Goal: Information Seeking & Learning: Learn about a topic

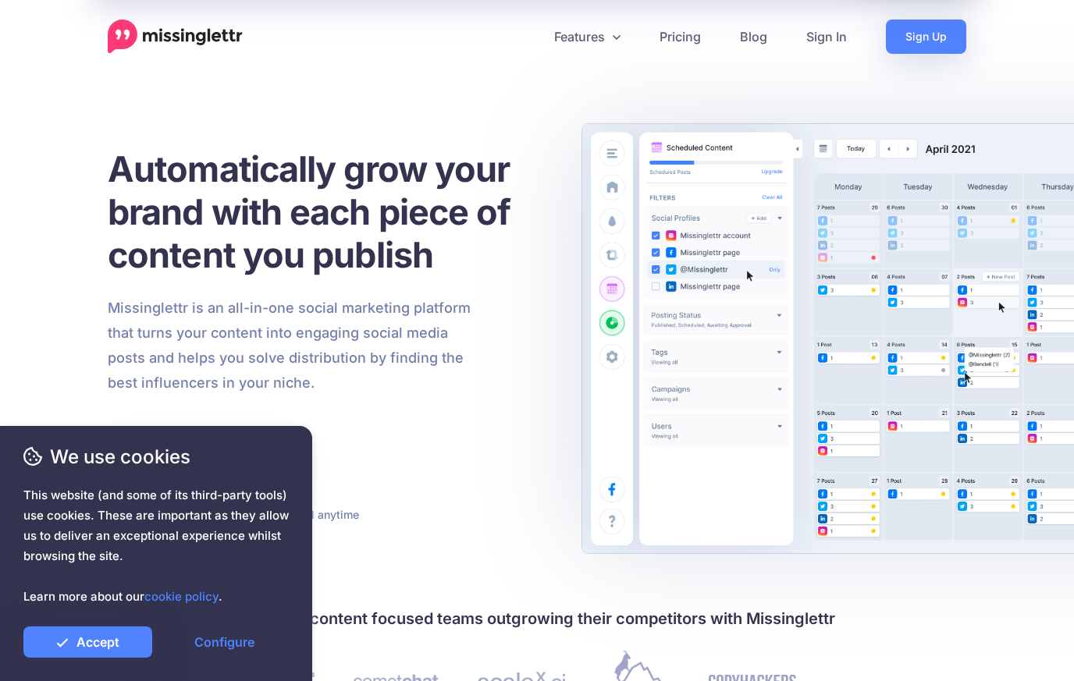
click at [103, 641] on link "Accept" at bounding box center [87, 642] width 129 height 31
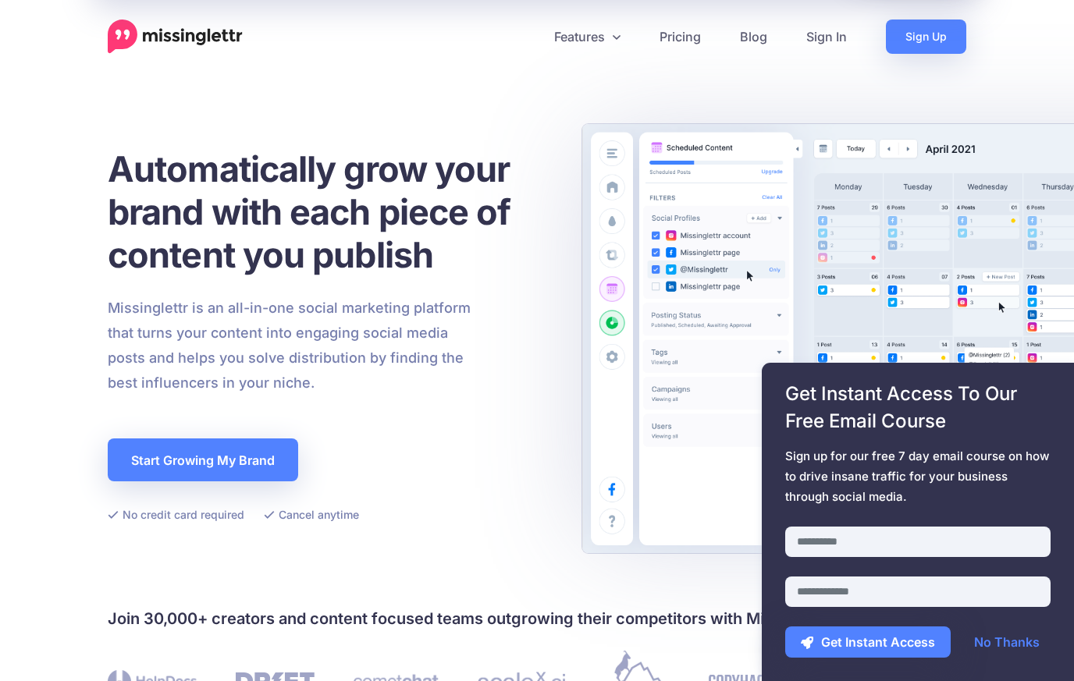
click at [576, 34] on link "Features" at bounding box center [587, 37] width 105 height 34
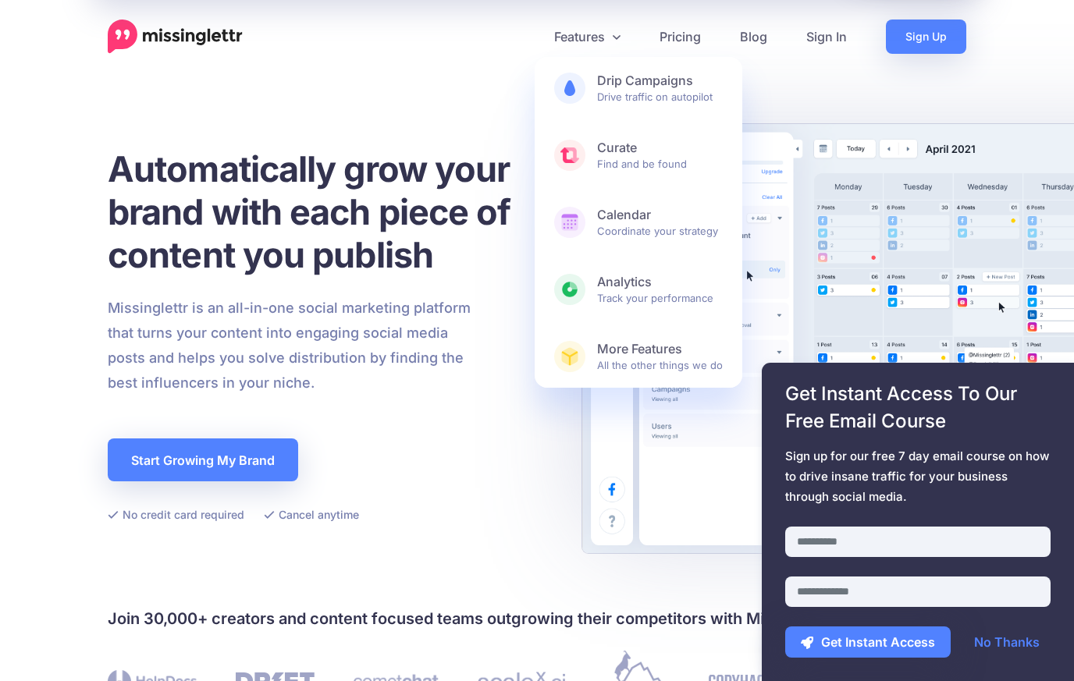
click at [683, 43] on link "Pricing" at bounding box center [680, 37] width 80 height 34
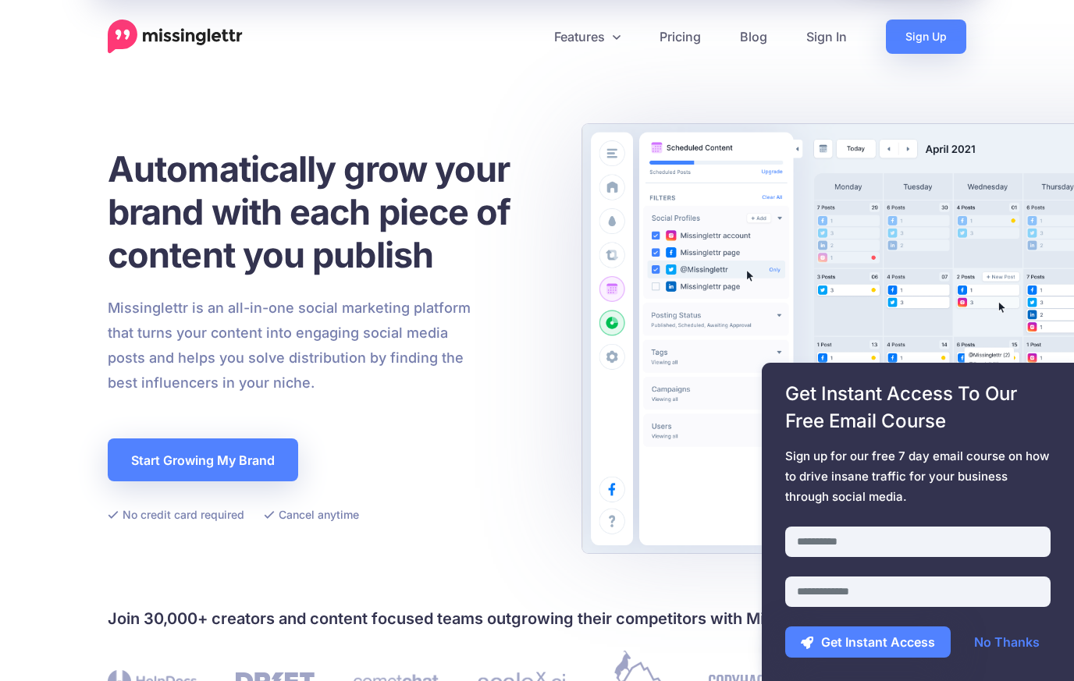
click at [674, 51] on link "Pricing" at bounding box center [680, 37] width 80 height 34
click at [687, 52] on link "Pricing" at bounding box center [680, 37] width 80 height 34
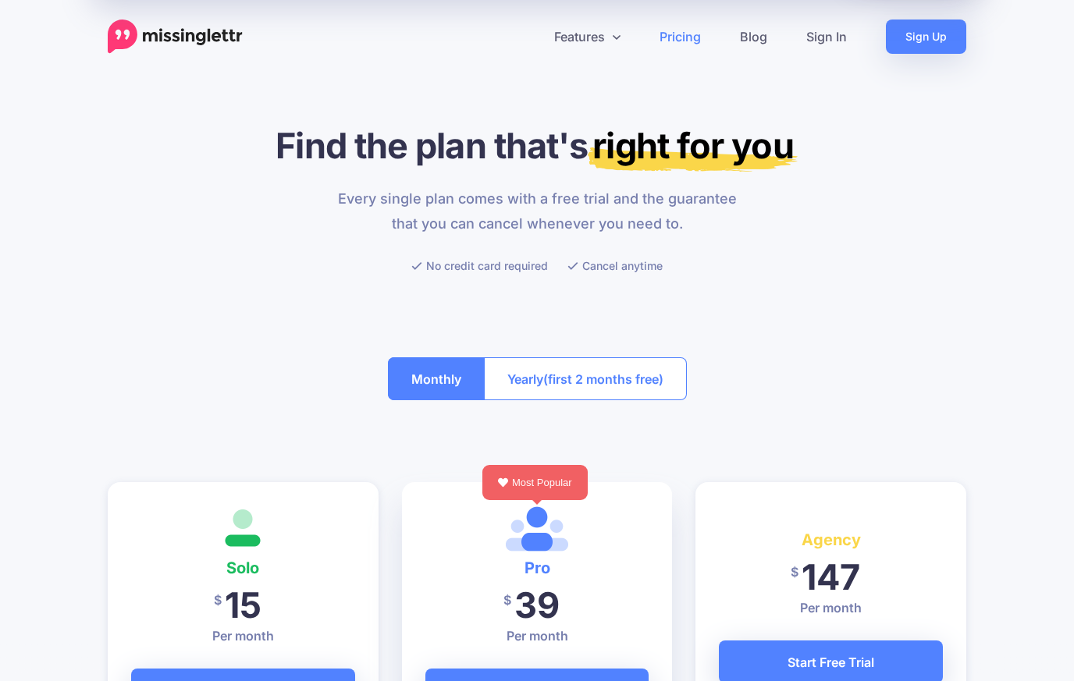
click at [748, 47] on link "Blog" at bounding box center [753, 37] width 66 height 34
click at [751, 44] on link "Blog" at bounding box center [753, 37] width 66 height 34
click at [756, 46] on link "Blog" at bounding box center [753, 37] width 66 height 34
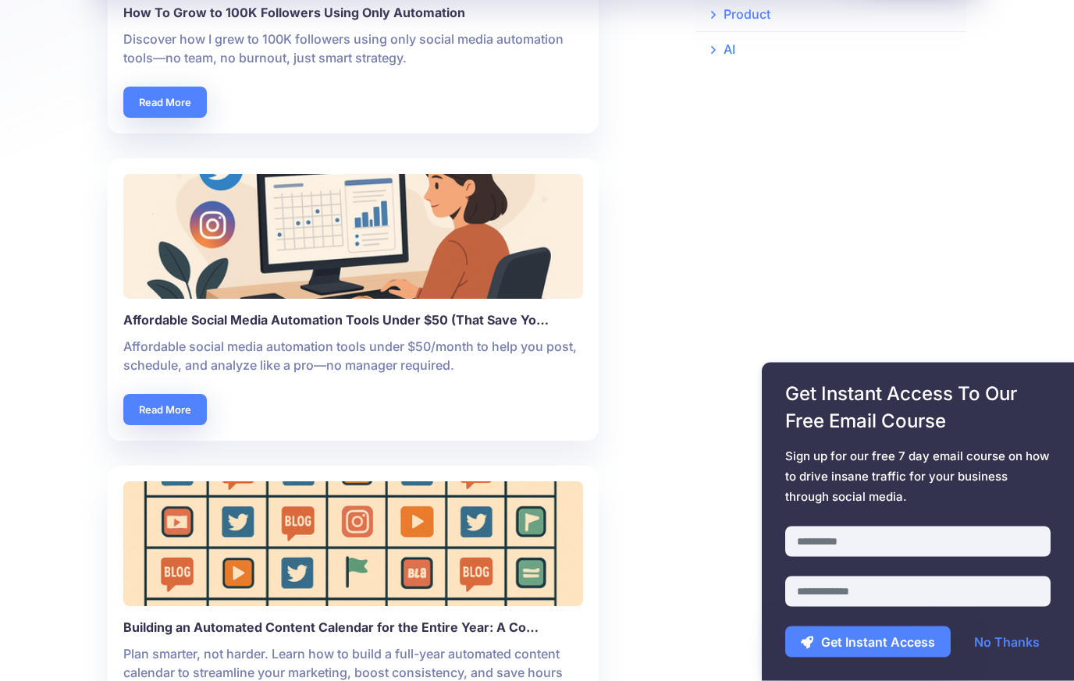
scroll to position [671, 0]
